Goal: Information Seeking & Learning: Check status

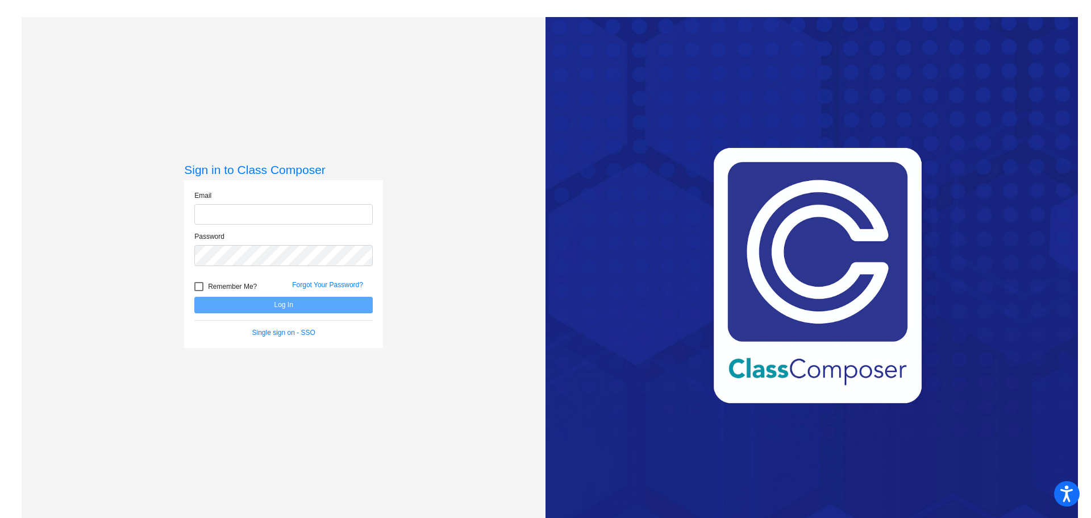
type input "[EMAIL_ADDRESS][DOMAIN_NAME]"
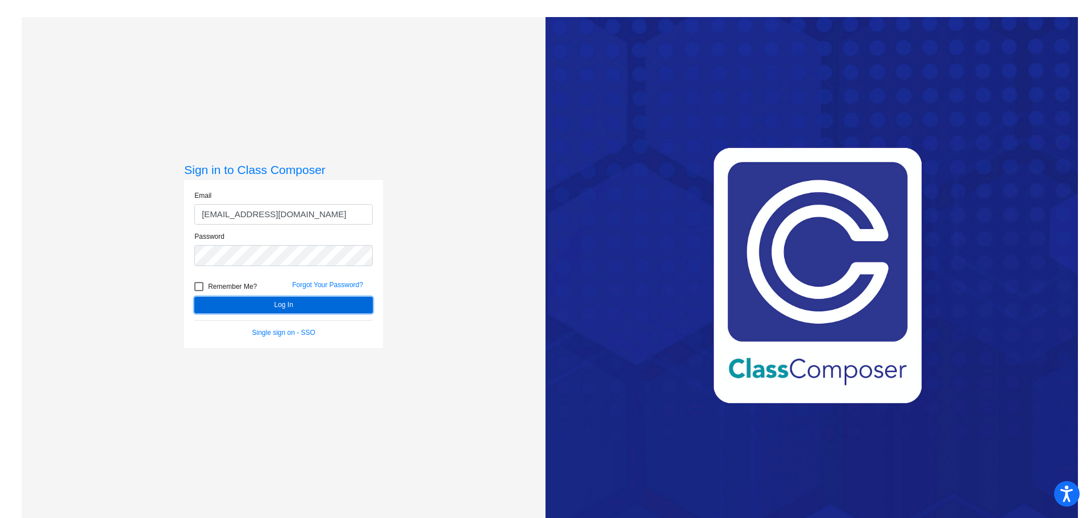
click at [261, 301] on button "Log In" at bounding box center [283, 305] width 178 height 16
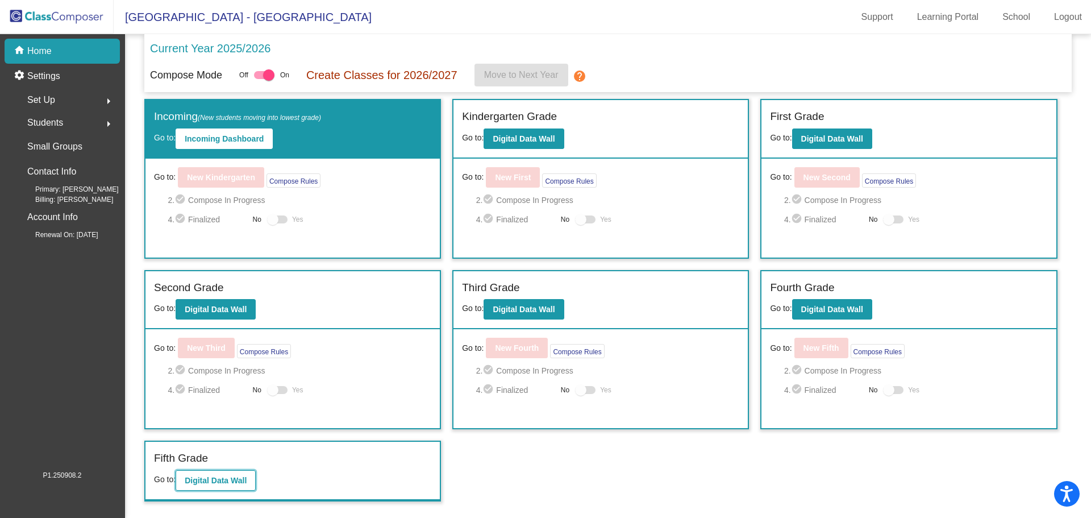
click at [233, 479] on b "Digital Data Wall" at bounding box center [216, 480] width 62 height 9
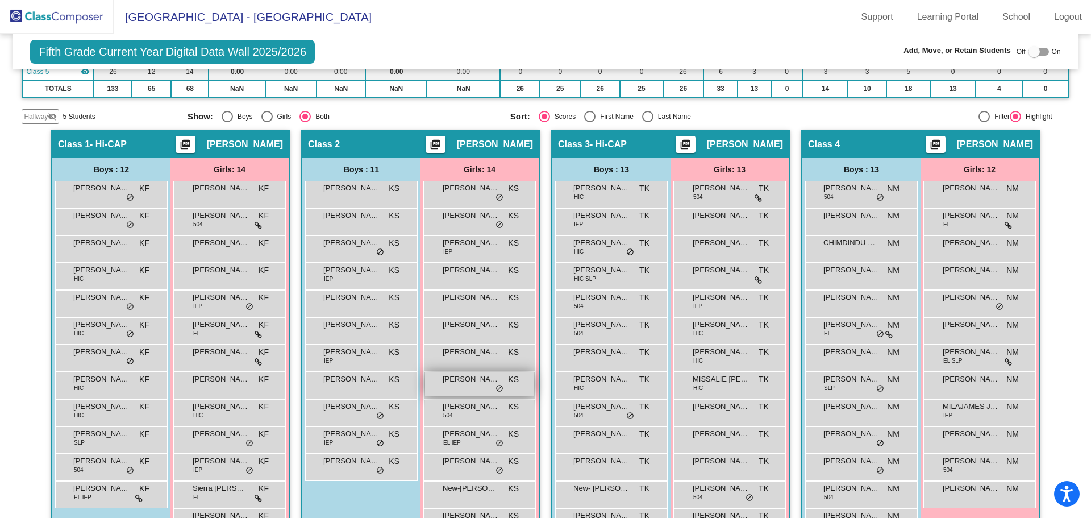
scroll to position [227, 0]
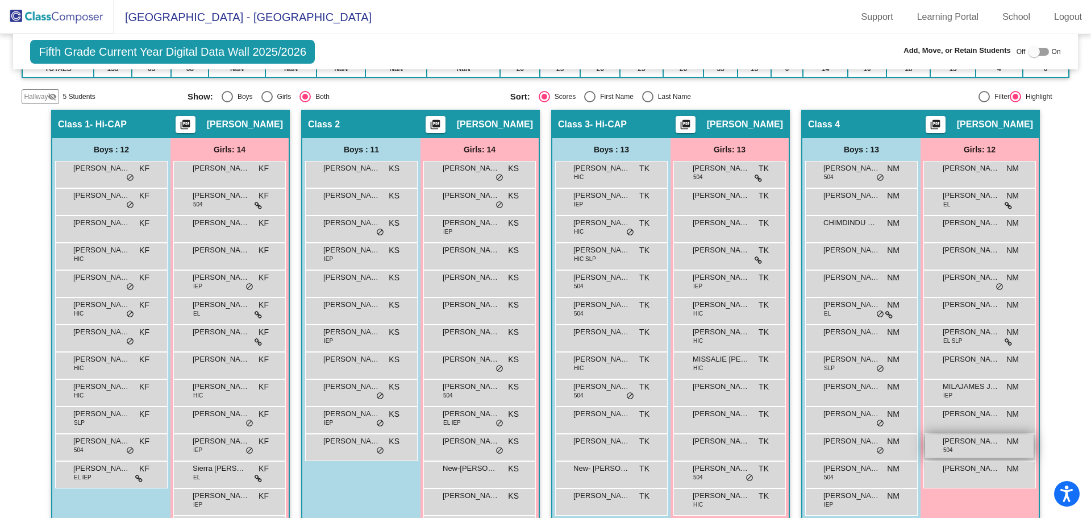
click at [982, 443] on span "[PERSON_NAME]" at bounding box center [971, 440] width 57 height 11
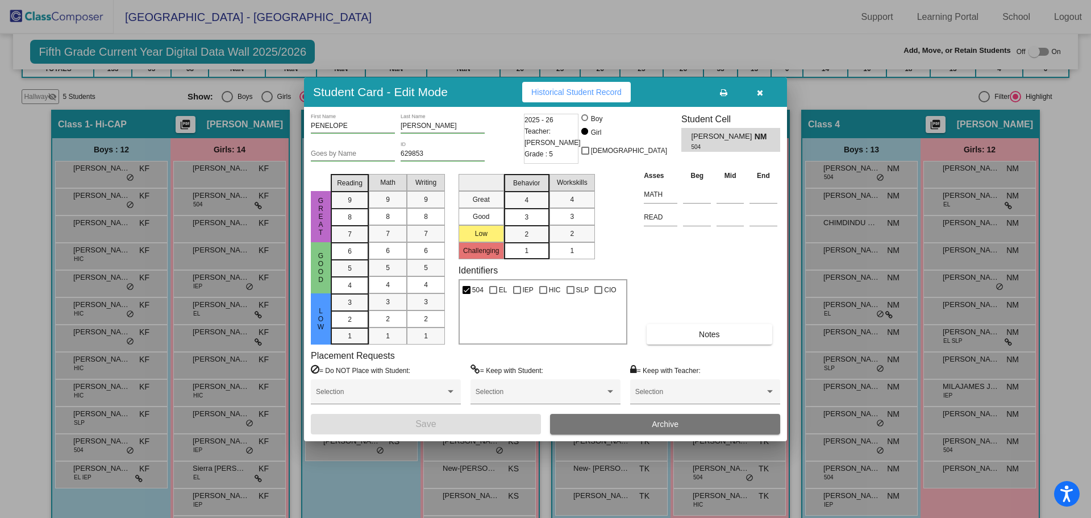
click at [763, 94] on icon "button" at bounding box center [760, 93] width 6 height 8
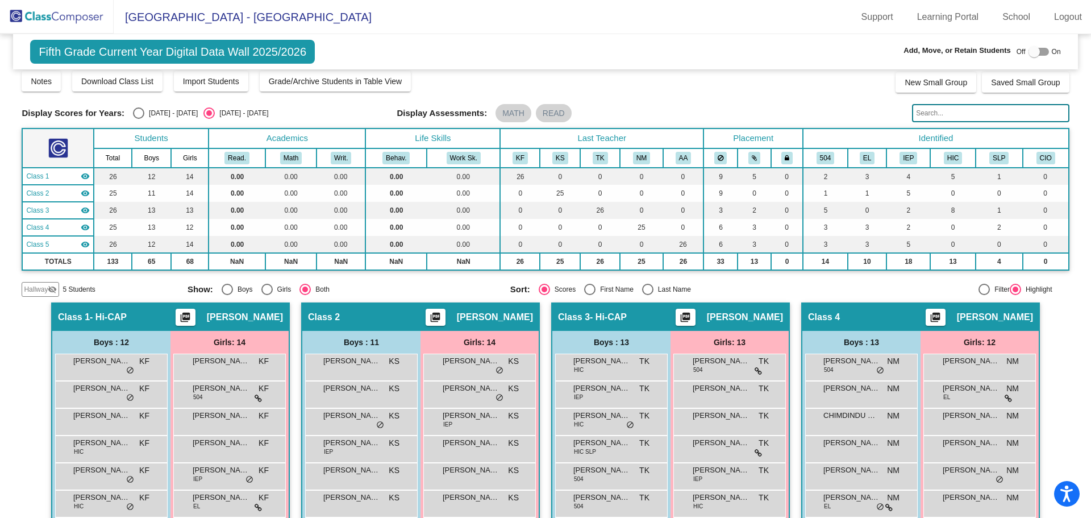
scroll to position [0, 0]
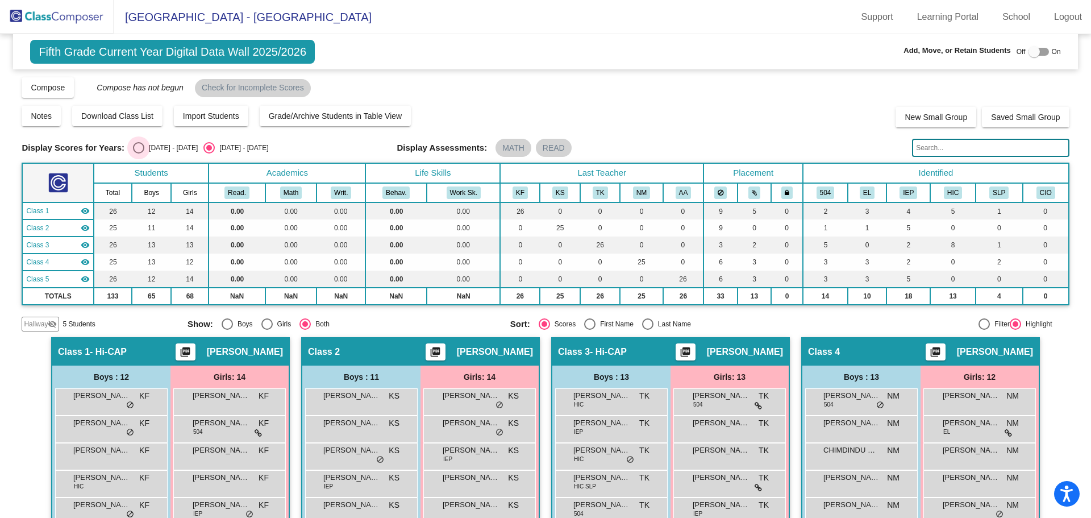
drag, startPoint x: 140, startPoint y: 145, endPoint x: 135, endPoint y: 141, distance: 6.0
click at [139, 145] on div "Select an option" at bounding box center [138, 147] width 11 height 11
click at [139, 153] on input "[DATE] - [DATE]" at bounding box center [138, 153] width 1 height 1
radio input "true"
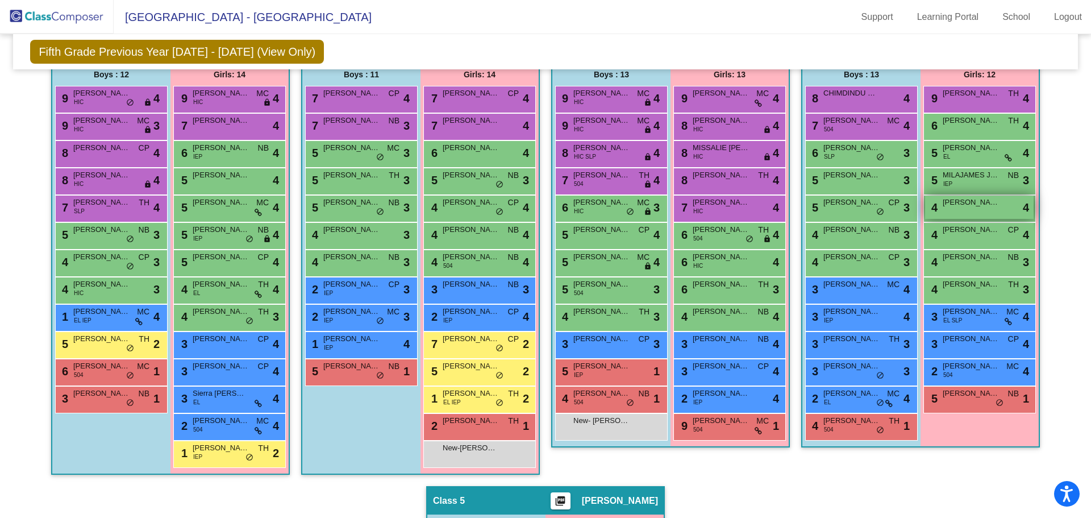
scroll to position [284, 0]
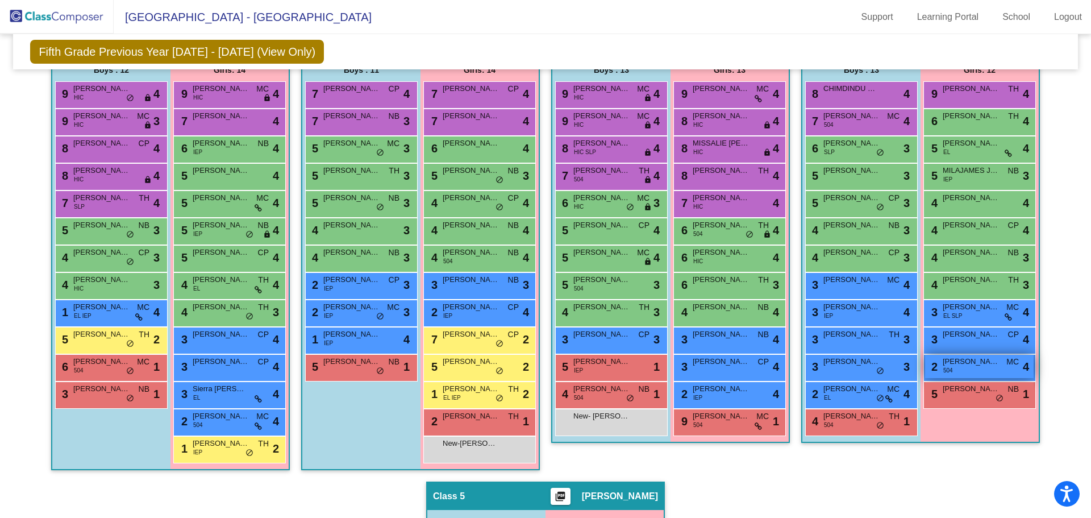
click at [970, 370] on div "2 [PERSON_NAME] 504 MC lock do_not_disturb_alt 4" at bounding box center [979, 366] width 109 height 23
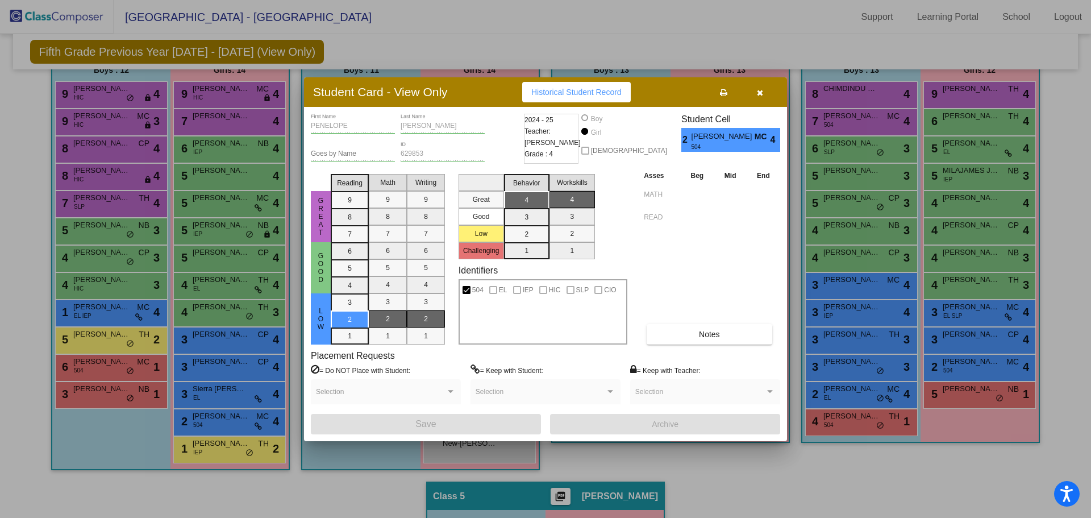
click at [757, 92] on icon "button" at bounding box center [760, 93] width 6 height 8
